Goal: Information Seeking & Learning: Learn about a topic

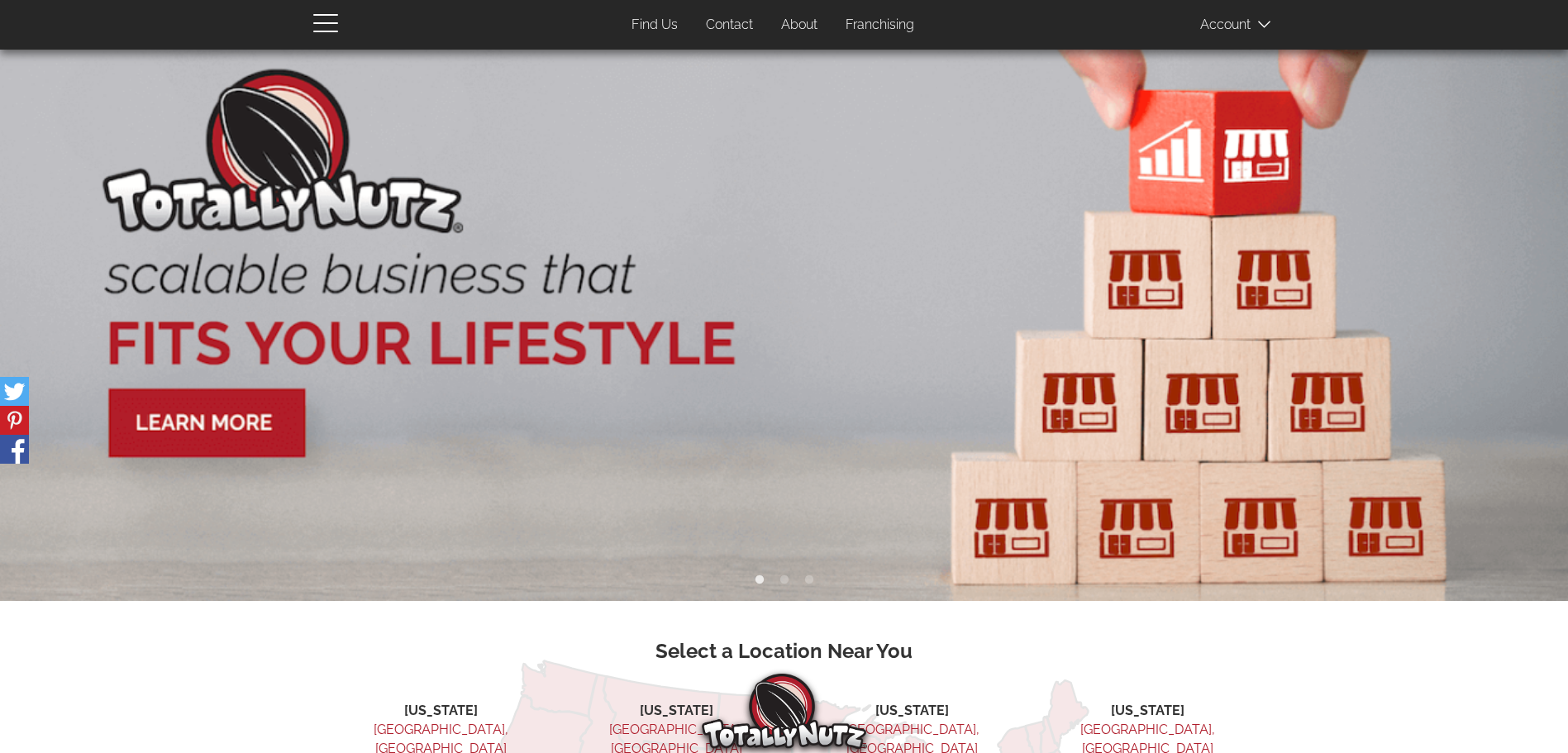
click at [871, 28] on link "Franchising" at bounding box center [880, 26] width 94 height 32
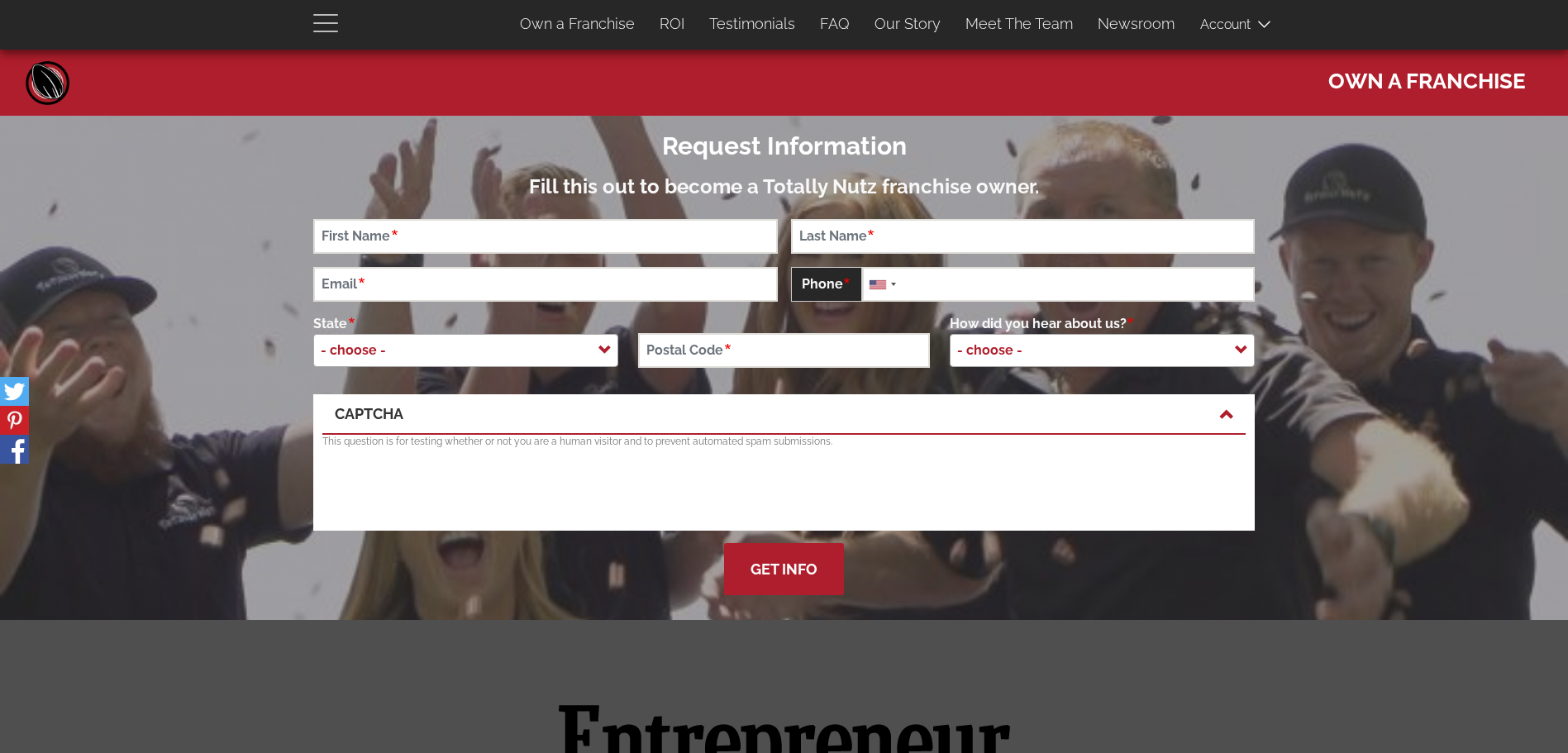
click at [332, 13] on span "button" at bounding box center [329, 22] width 33 height 20
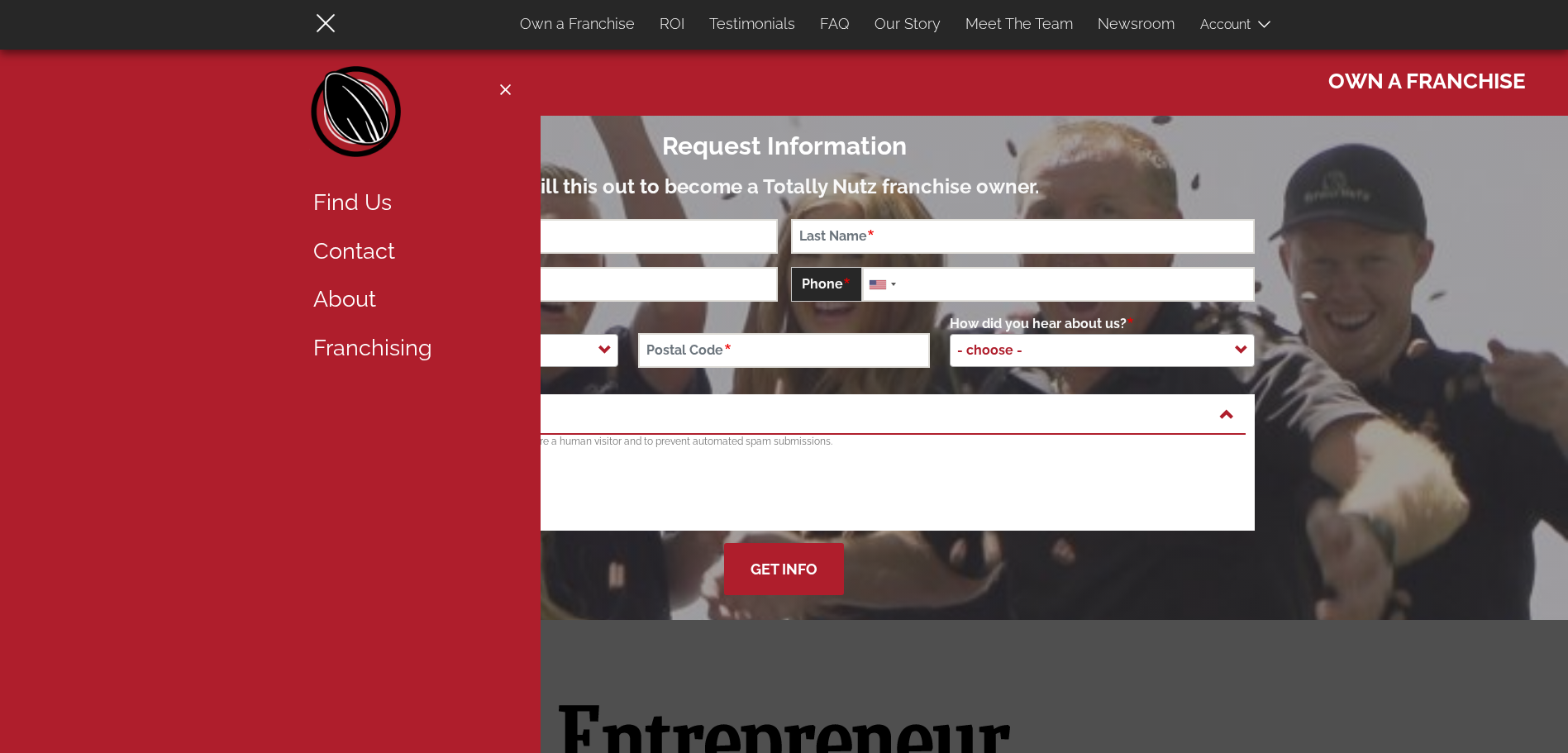
click at [365, 345] on link "Franchising" at bounding box center [408, 347] width 215 height 49
